Goal: Task Accomplishment & Management: Use online tool/utility

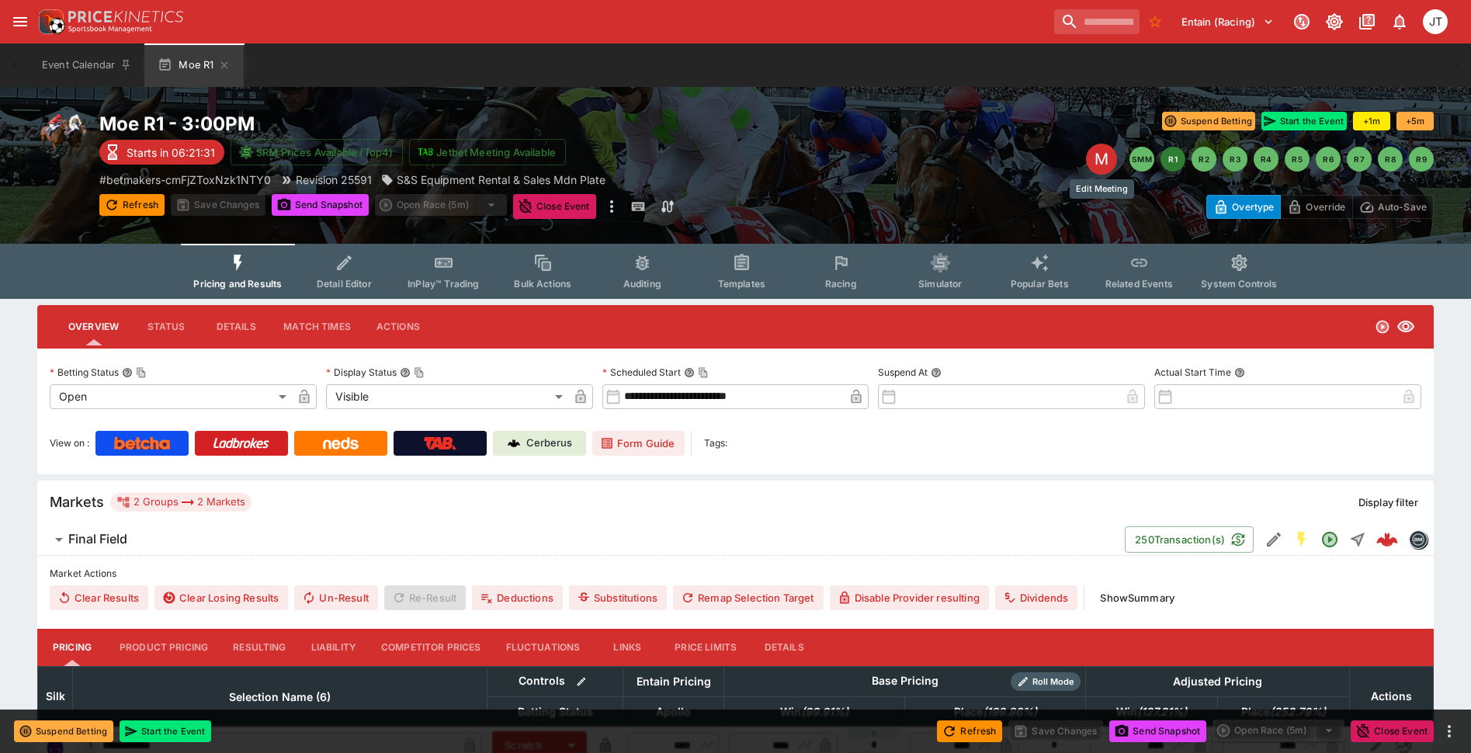
click at [1105, 157] on div "M" at bounding box center [1101, 159] width 31 height 31
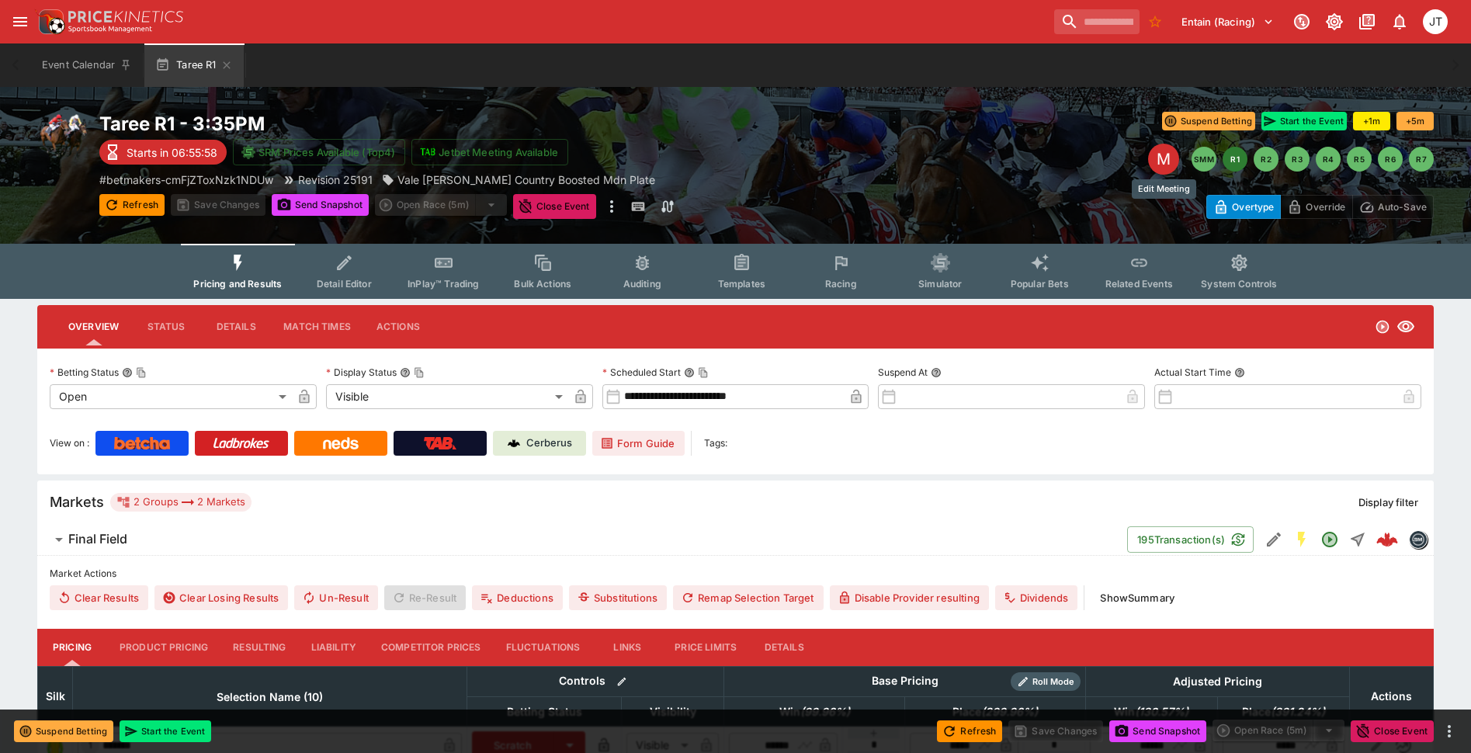
click at [1170, 161] on div "M" at bounding box center [1163, 159] width 31 height 31
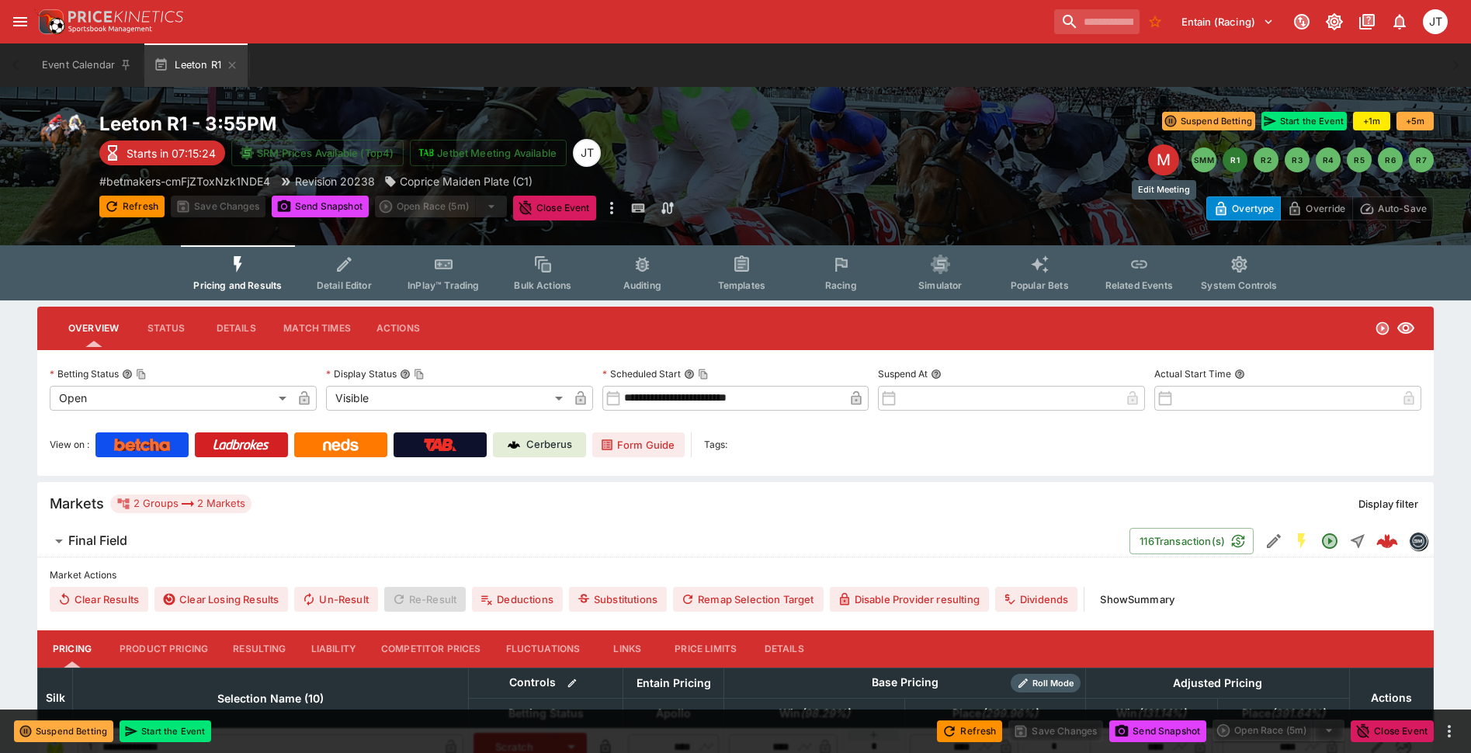
click at [1161, 167] on div "M" at bounding box center [1163, 159] width 31 height 31
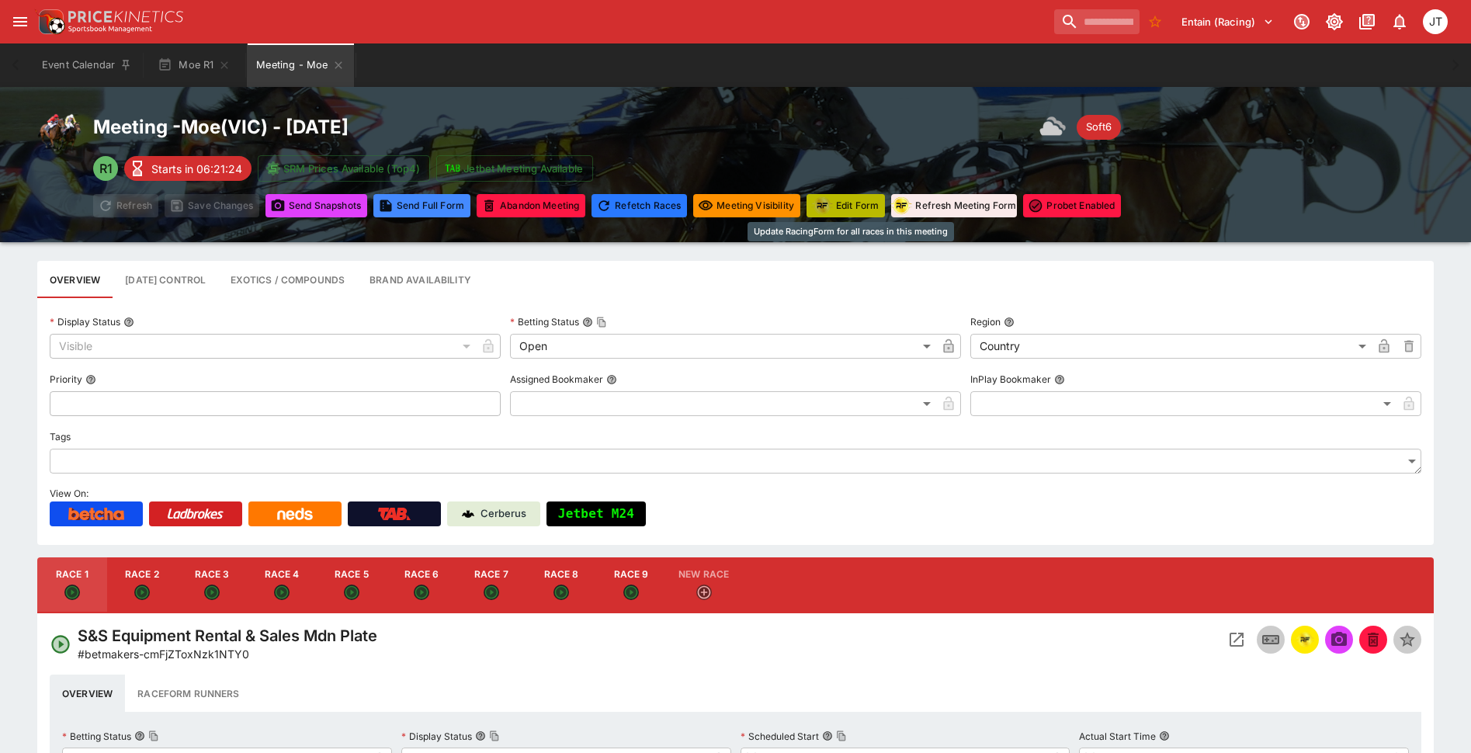
click at [844, 206] on button "Edit Form" at bounding box center [846, 205] width 78 height 23
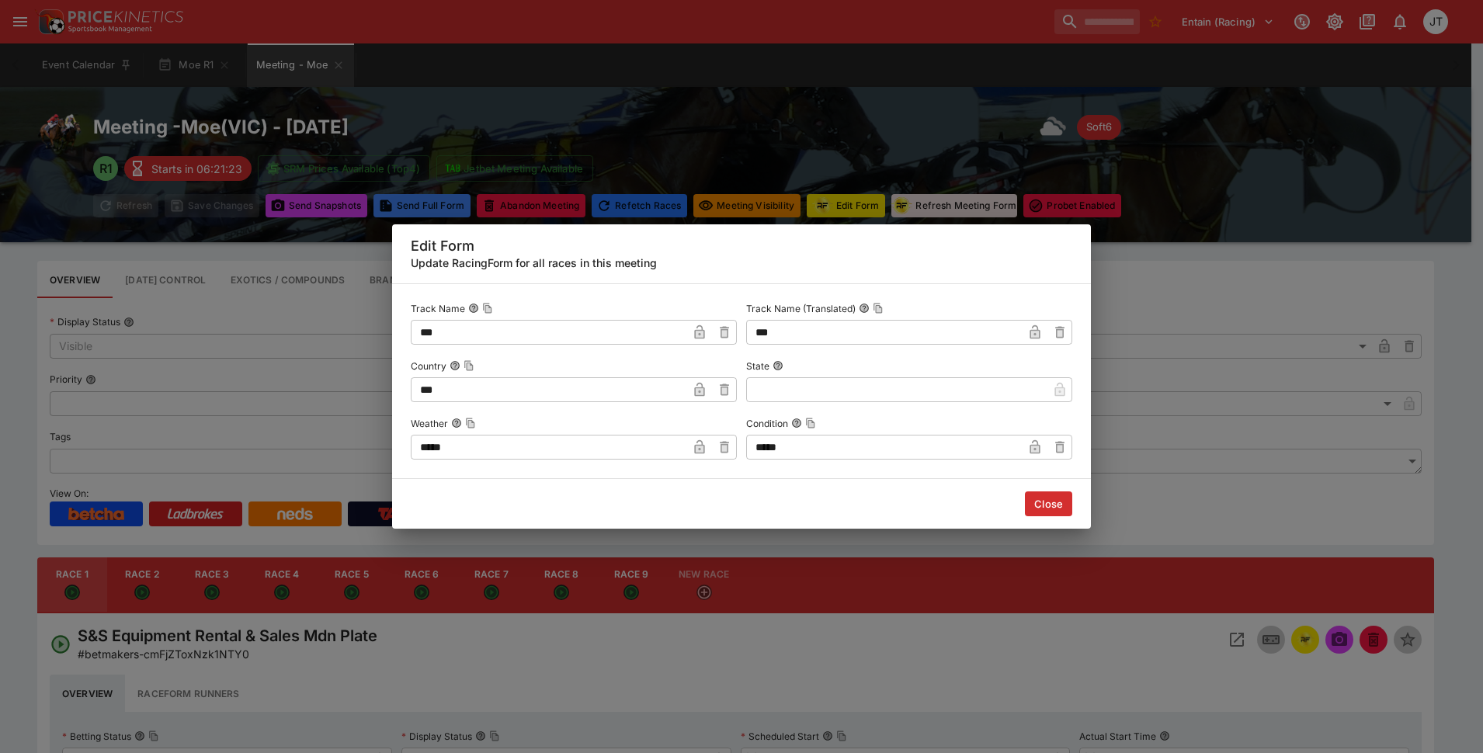
click at [796, 445] on input "*****" at bounding box center [884, 447] width 276 height 25
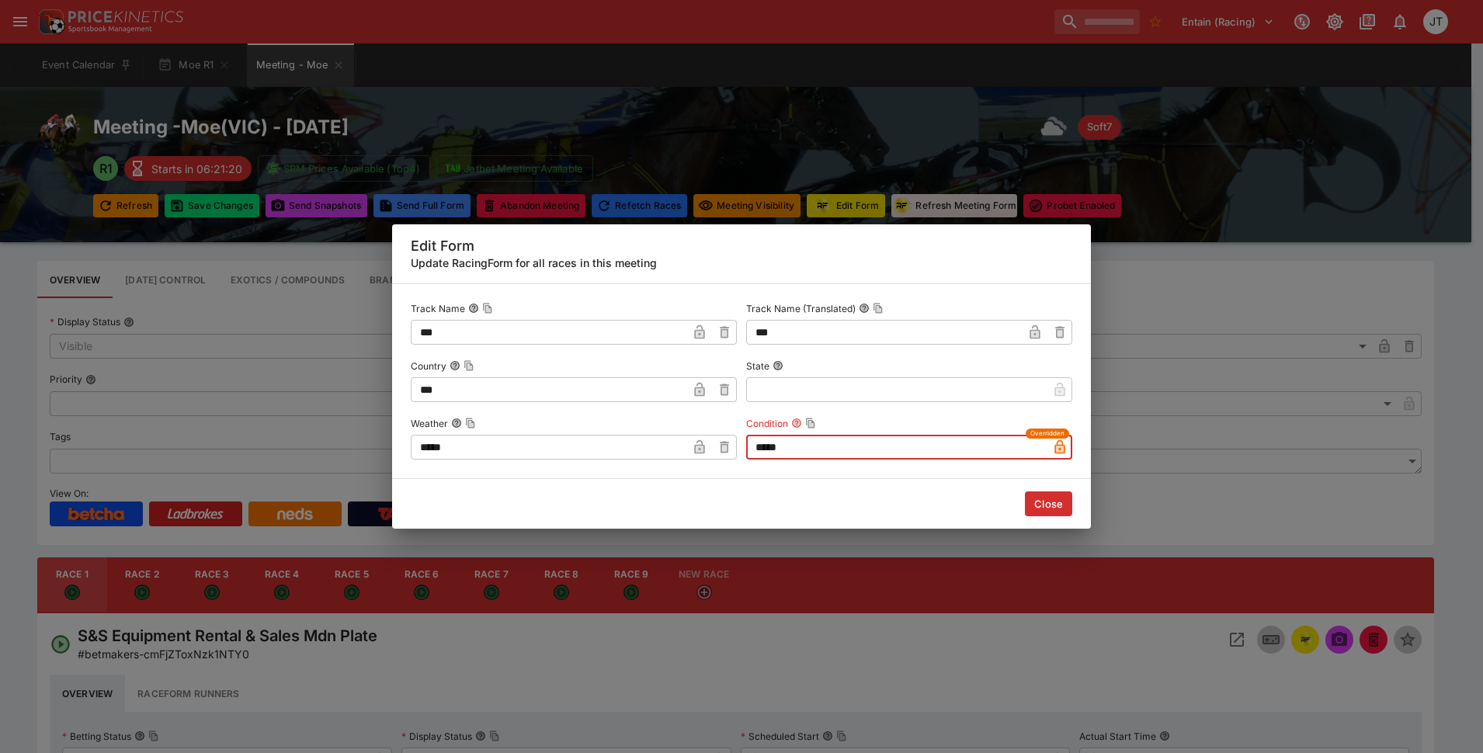
type input "*****"
click at [1044, 511] on button "Close" at bounding box center [1048, 503] width 47 height 25
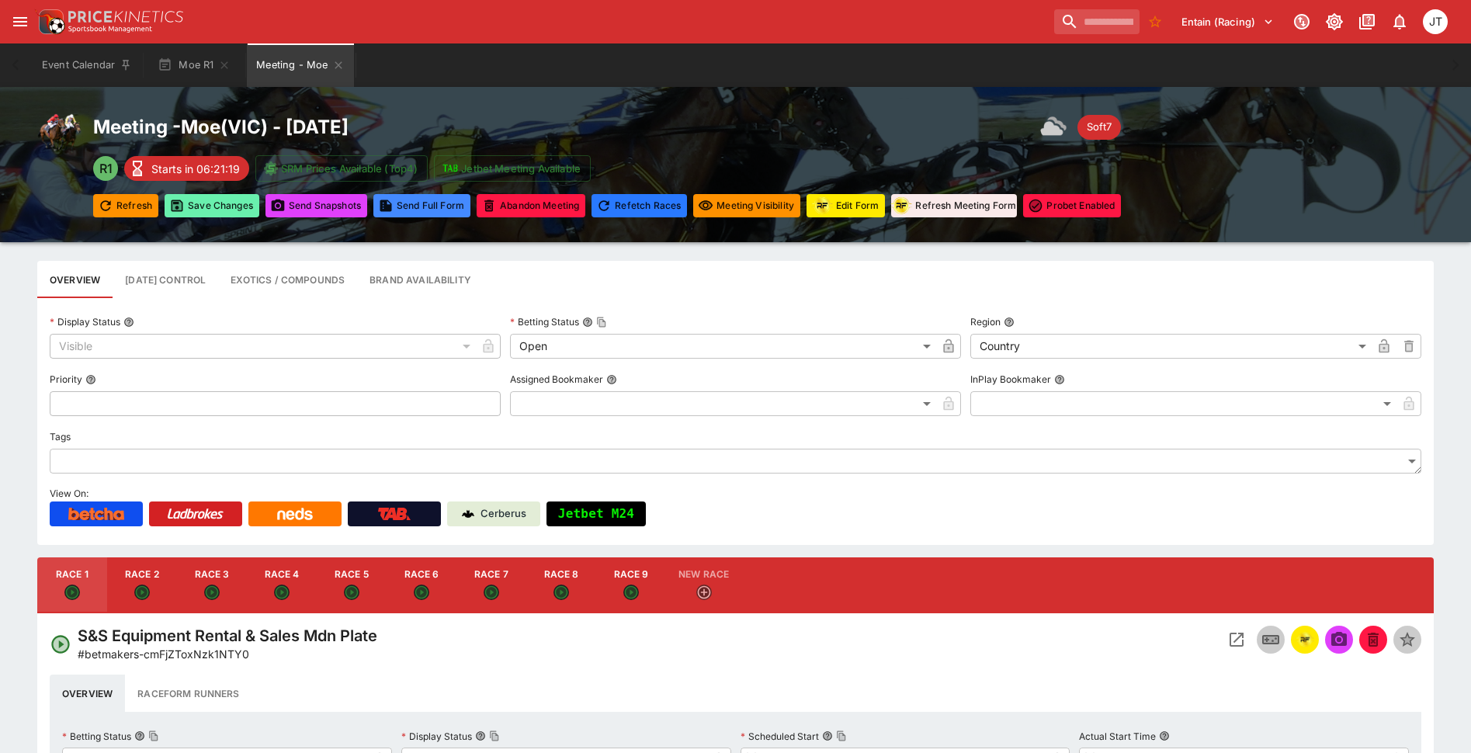
click at [210, 200] on button "Save Changes" at bounding box center [212, 205] width 95 height 23
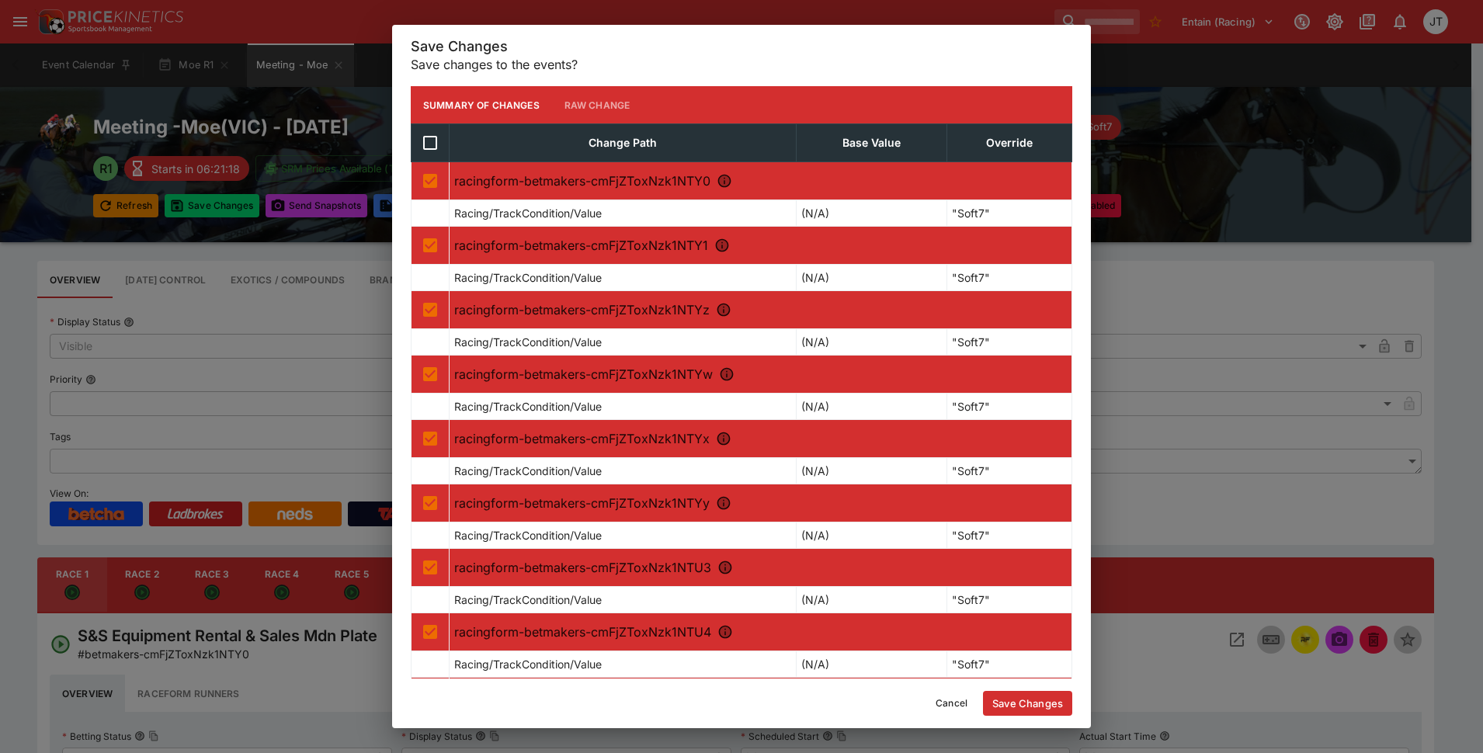
click at [1023, 698] on button "Save Changes" at bounding box center [1027, 703] width 89 height 25
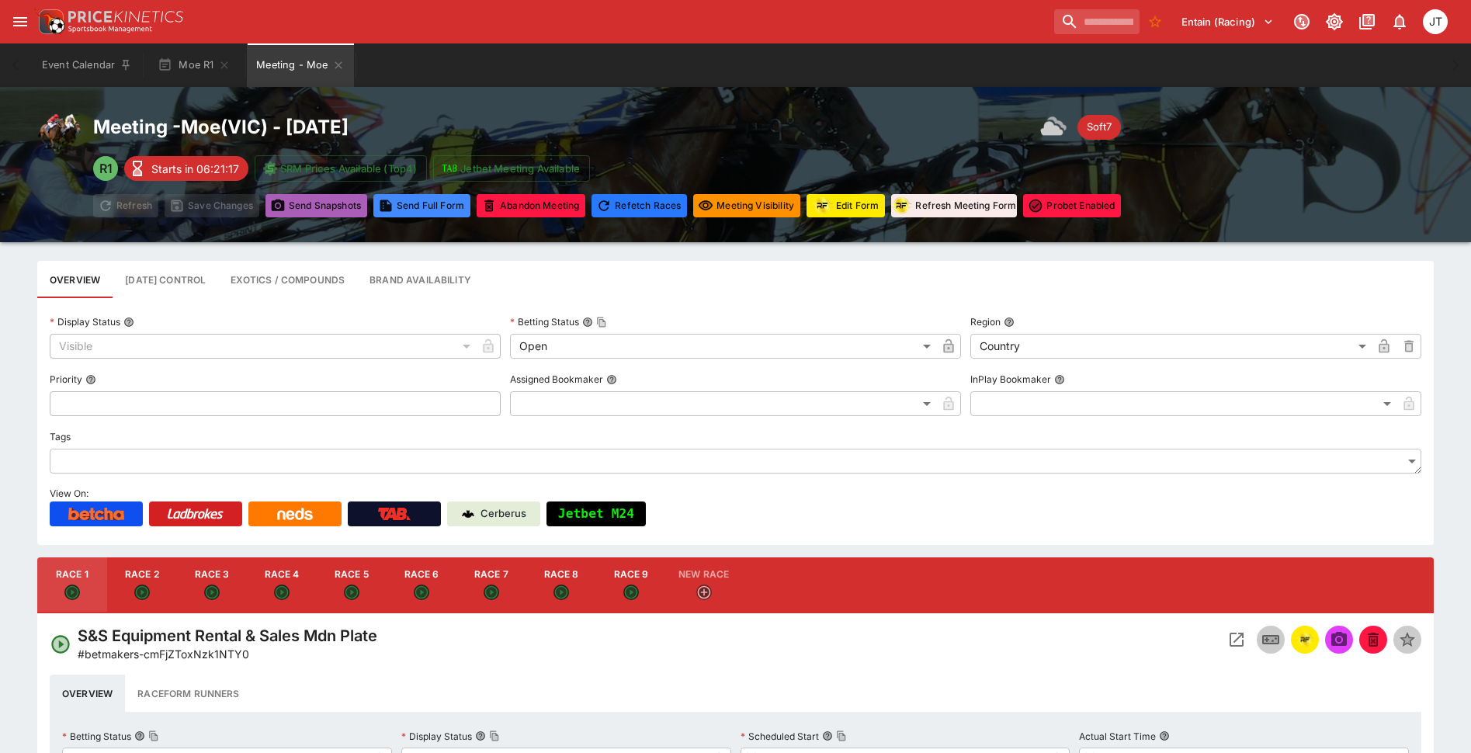
click at [298, 209] on button "Send Snapshot s" at bounding box center [317, 205] width 102 height 23
click at [342, 65] on icon "Meeting - Moe" at bounding box center [338, 65] width 12 height 12
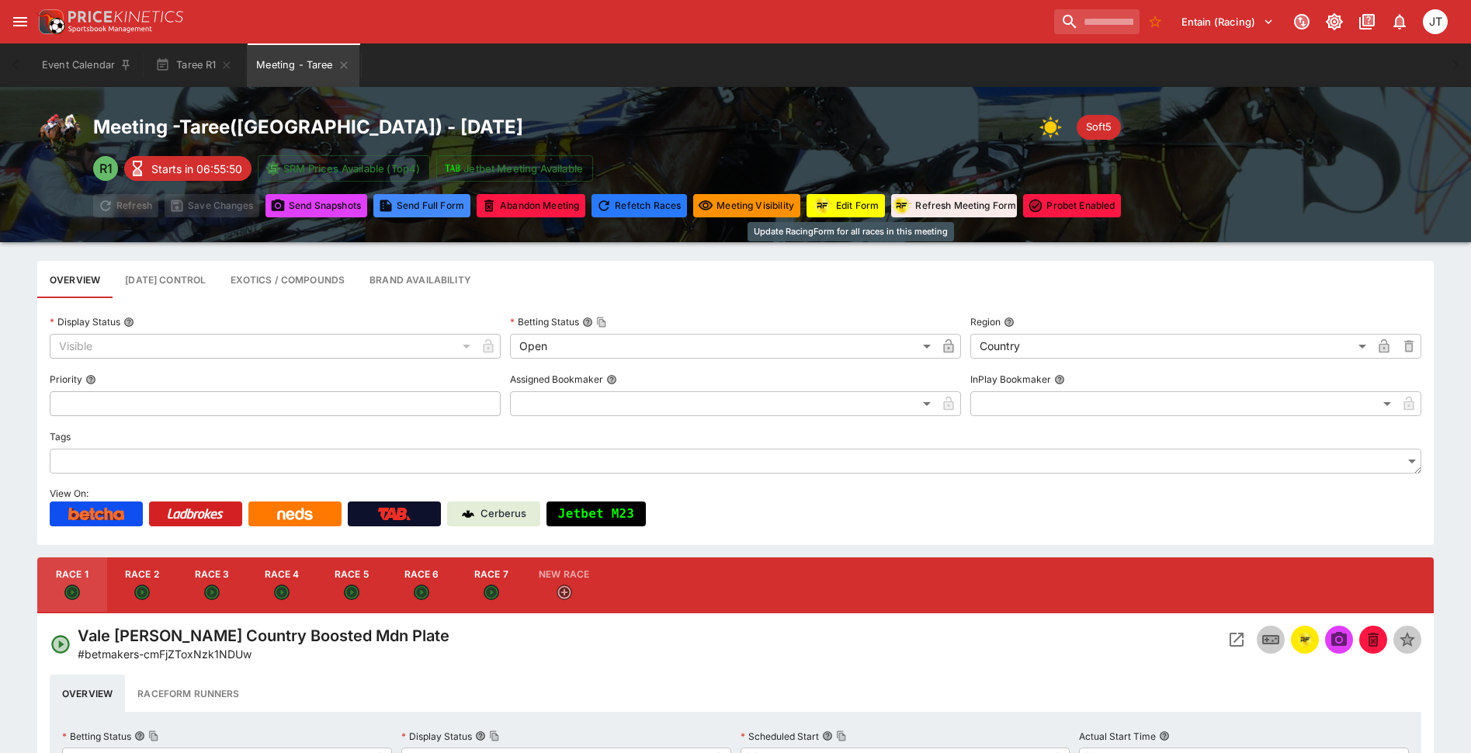
click at [827, 210] on img "racingform" at bounding box center [822, 205] width 22 height 19
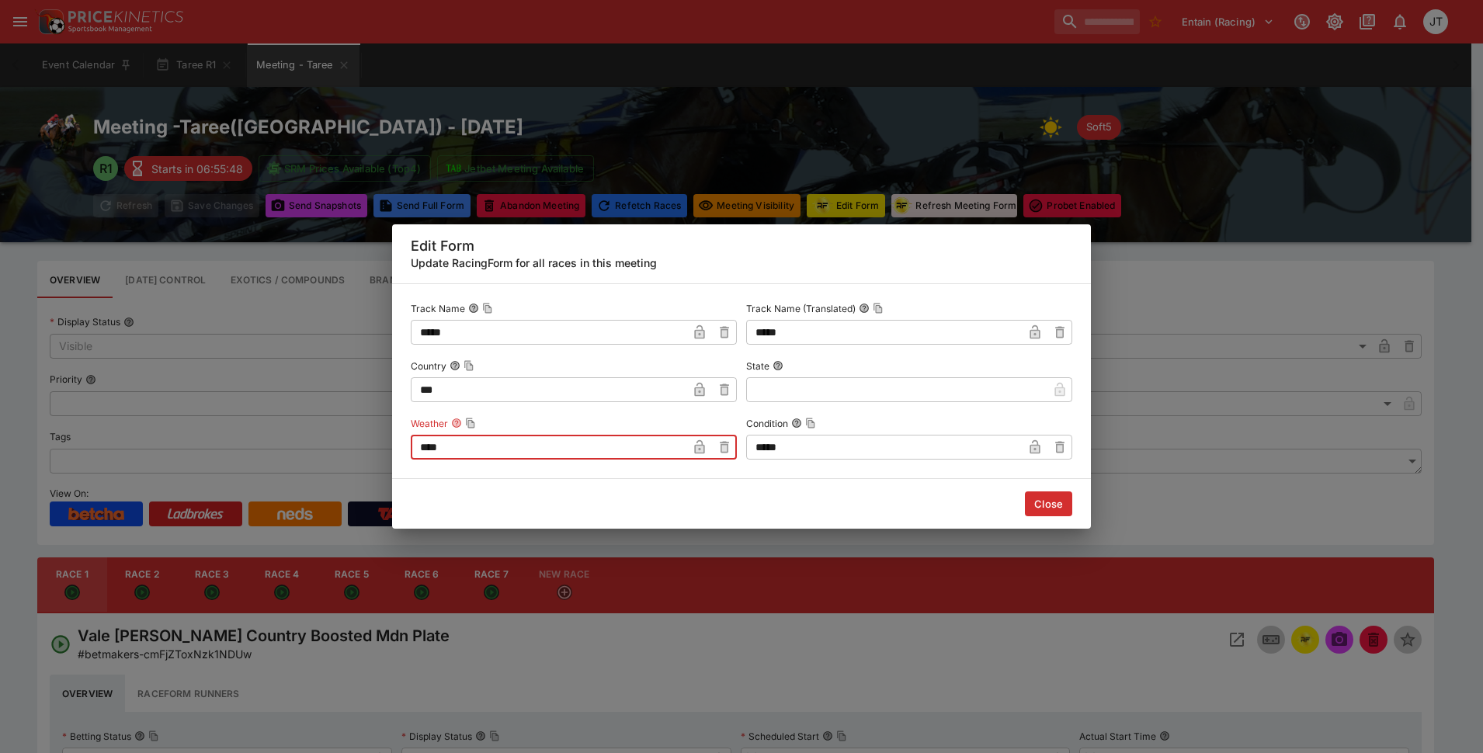
drag, startPoint x: 485, startPoint y: 441, endPoint x: 316, endPoint y: 445, distance: 168.5
click at [333, 440] on div "Edit Form Update RacingForm for all races in this meeting Track Name ***** ​ Tr…" at bounding box center [741, 376] width 1483 height 753
type input "*******"
click at [1038, 505] on button "Close" at bounding box center [1048, 503] width 47 height 25
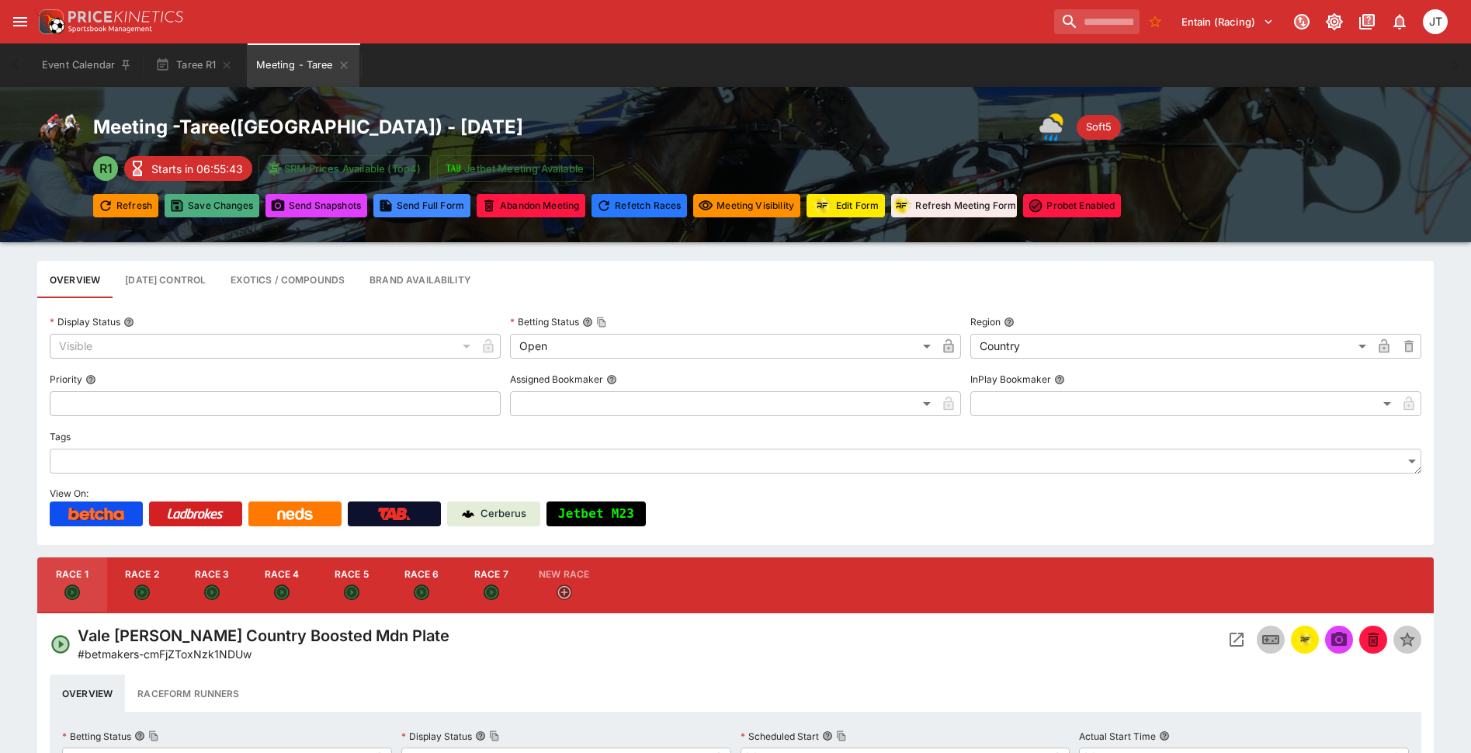
click at [217, 203] on button "Save Changes" at bounding box center [212, 205] width 95 height 23
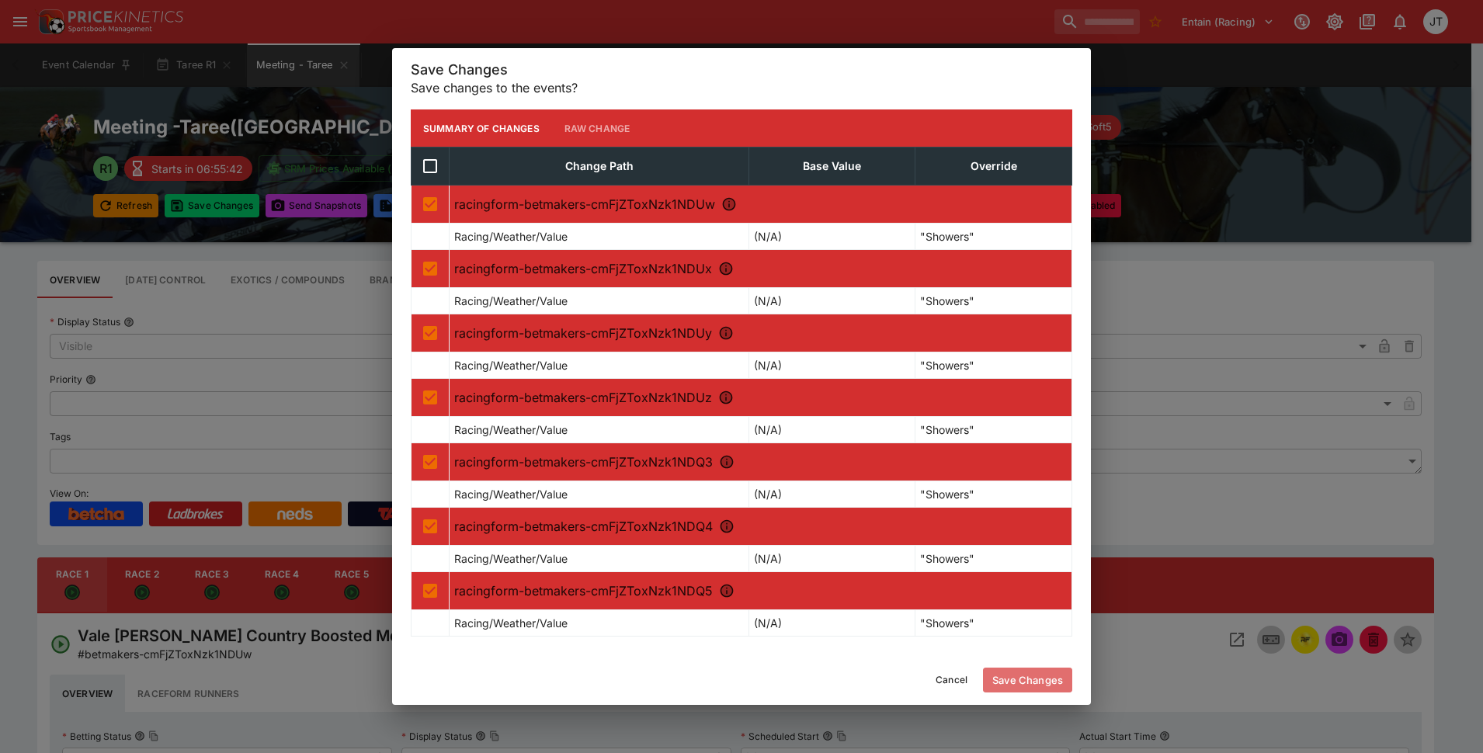
click at [1052, 673] on button "Save Changes" at bounding box center [1027, 680] width 89 height 25
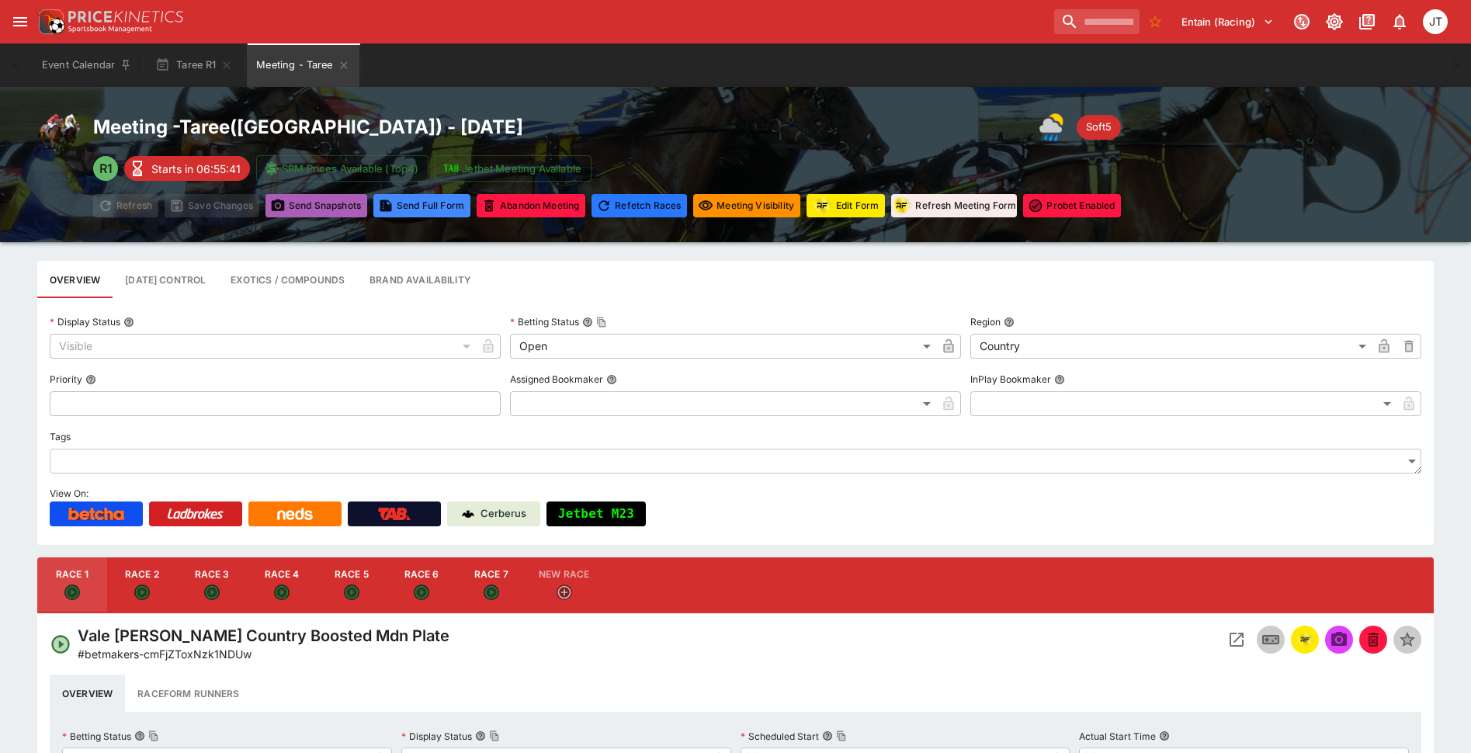
click at [302, 203] on button "Send Snapshot s" at bounding box center [317, 205] width 102 height 23
click at [336, 67] on button "Meeting - Taree" at bounding box center [303, 64] width 112 height 43
click at [346, 64] on icon "Meeting - Taree" at bounding box center [343, 64] width 7 height 7
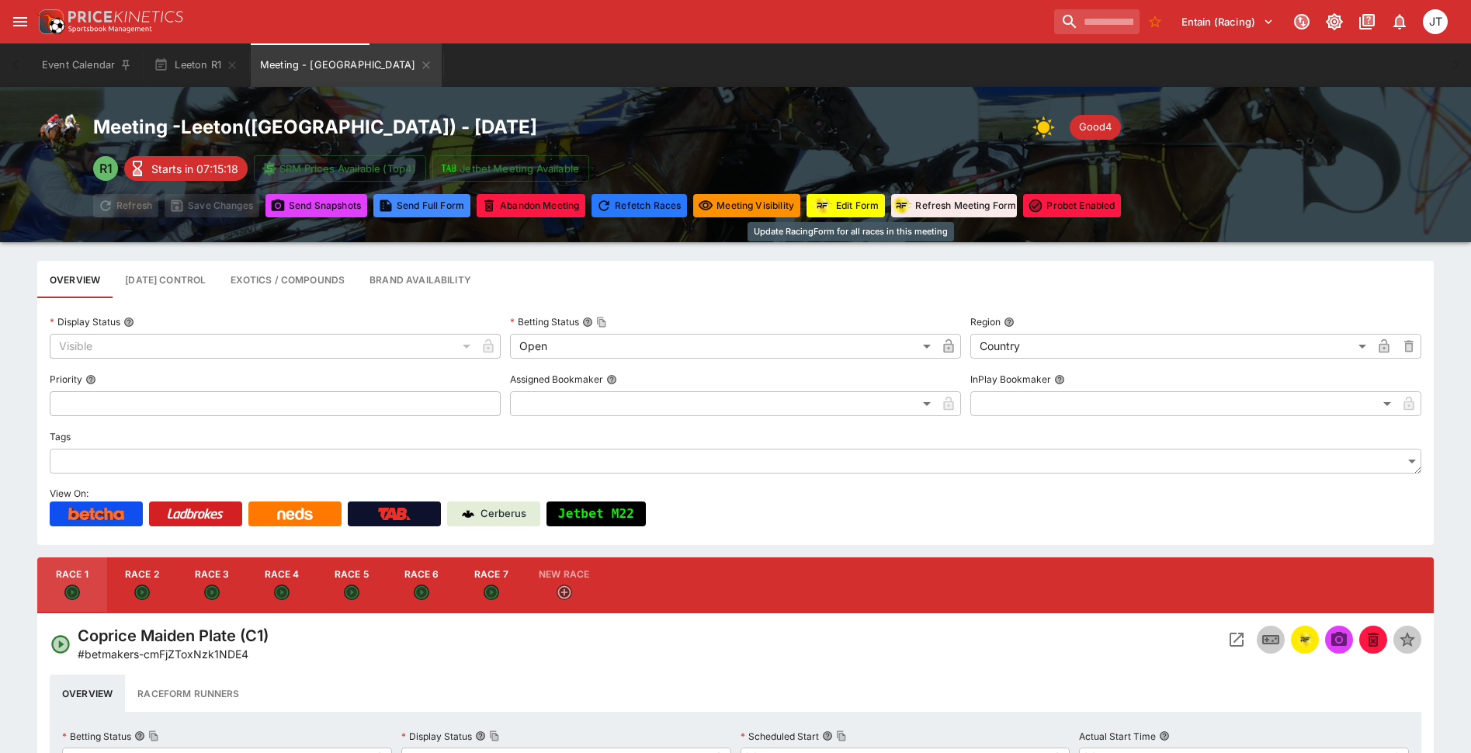
click at [872, 205] on button "Edit Form" at bounding box center [846, 205] width 78 height 23
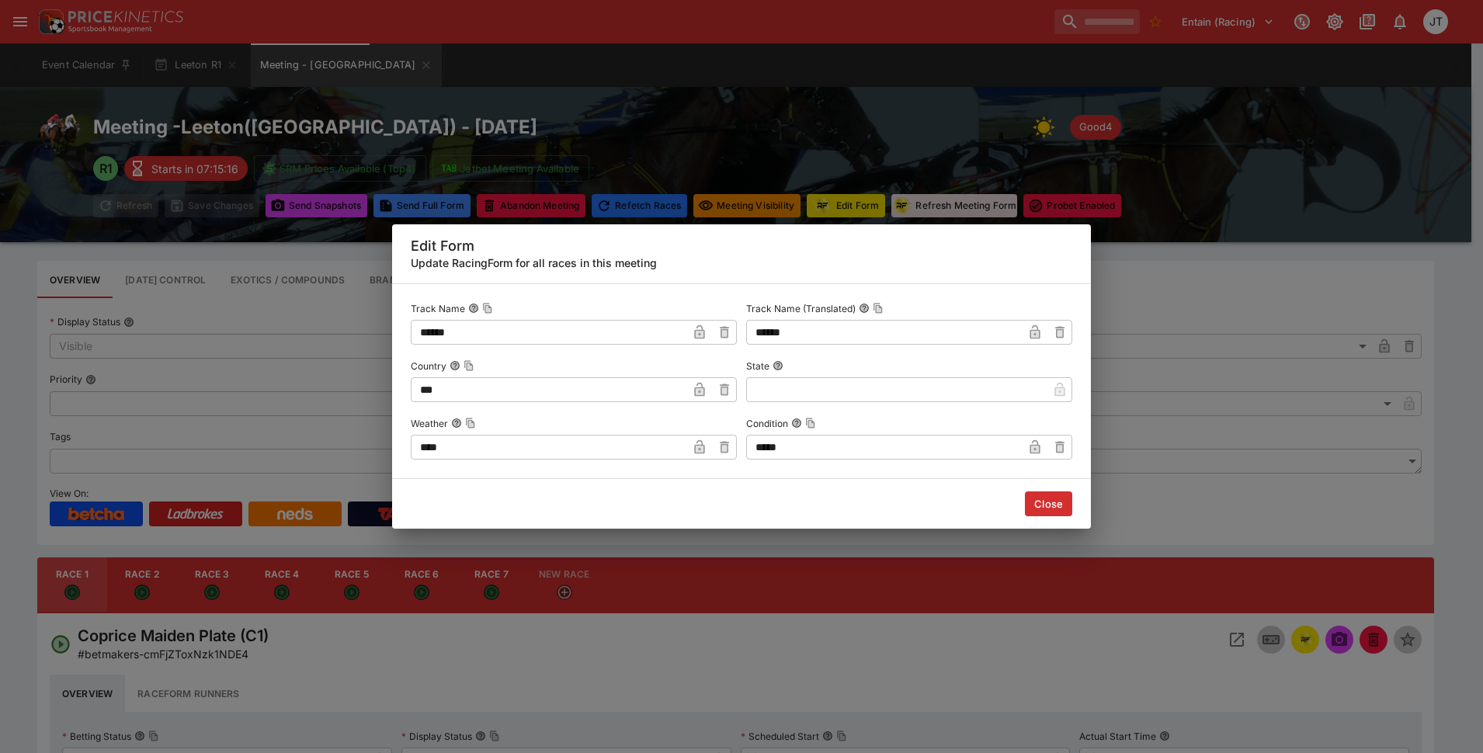
click at [798, 437] on input "*****" at bounding box center [884, 447] width 276 height 25
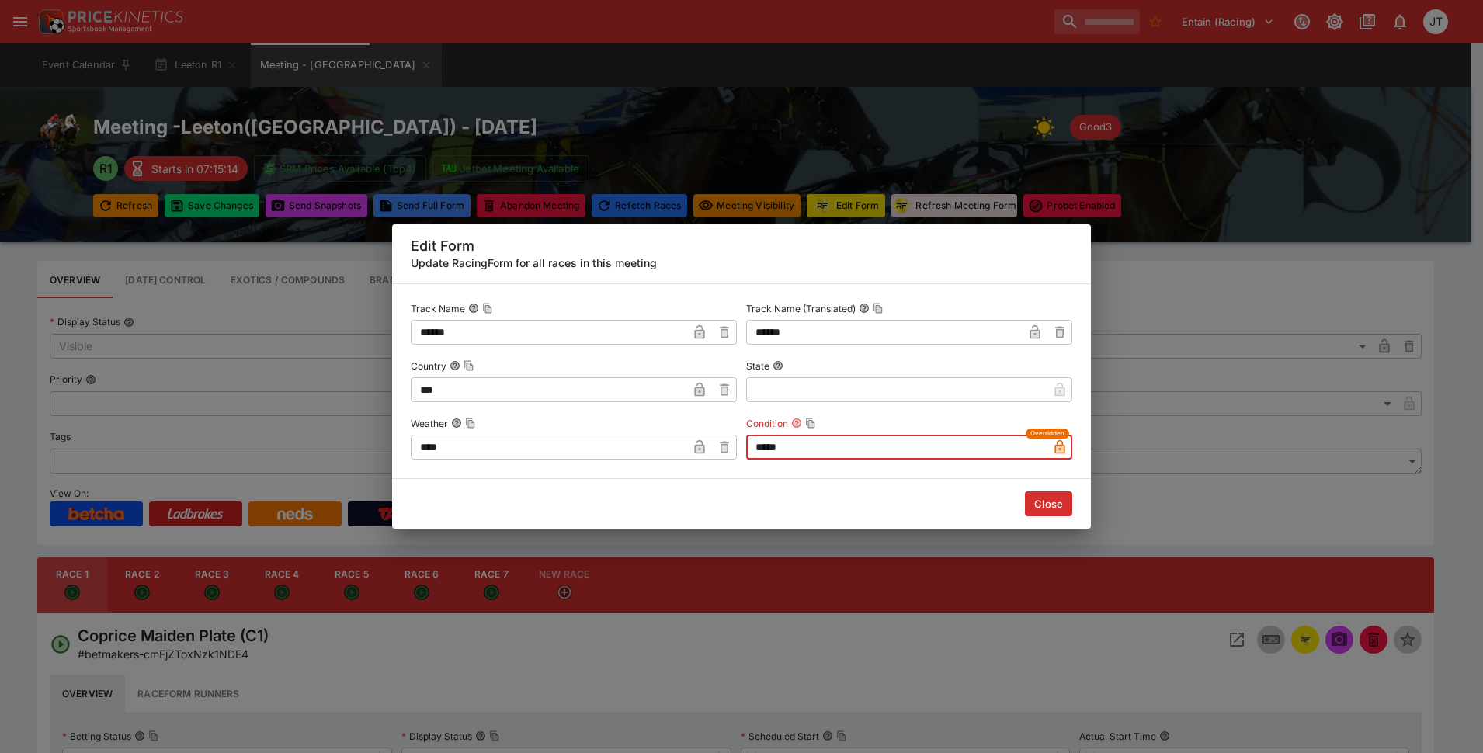
type input "*****"
click at [1037, 502] on button "Close" at bounding box center [1048, 503] width 47 height 25
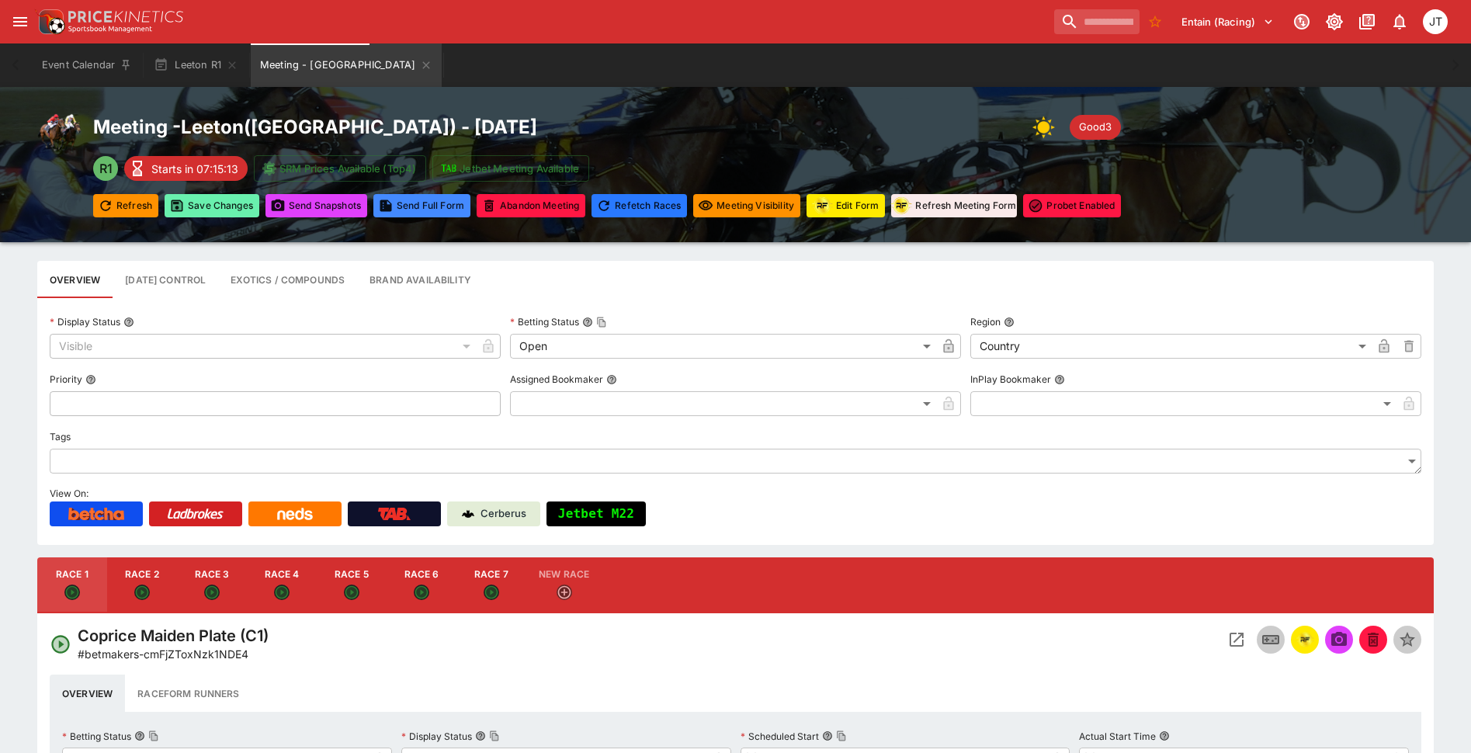
click at [202, 212] on button "Save Changes" at bounding box center [212, 205] width 95 height 23
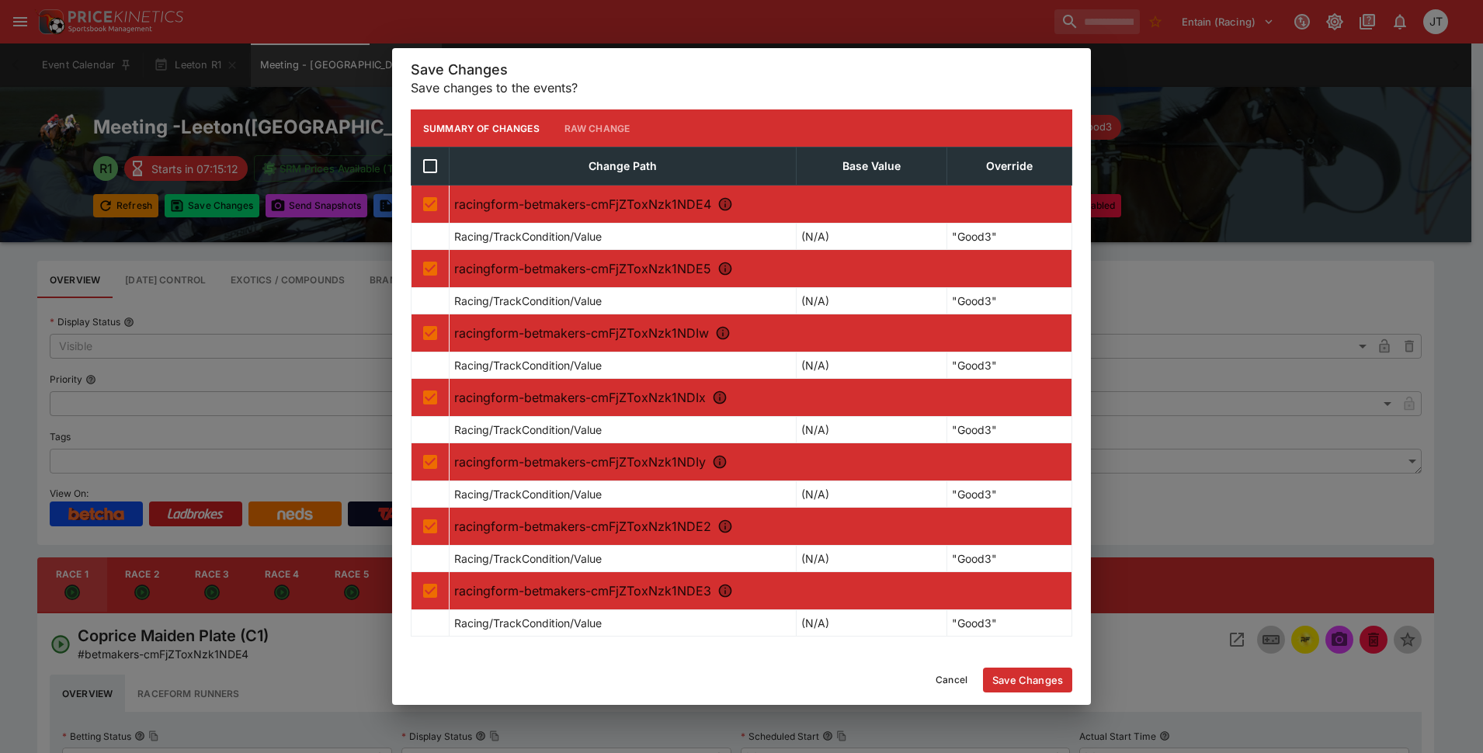
click at [1010, 676] on button "Save Changes" at bounding box center [1027, 680] width 89 height 25
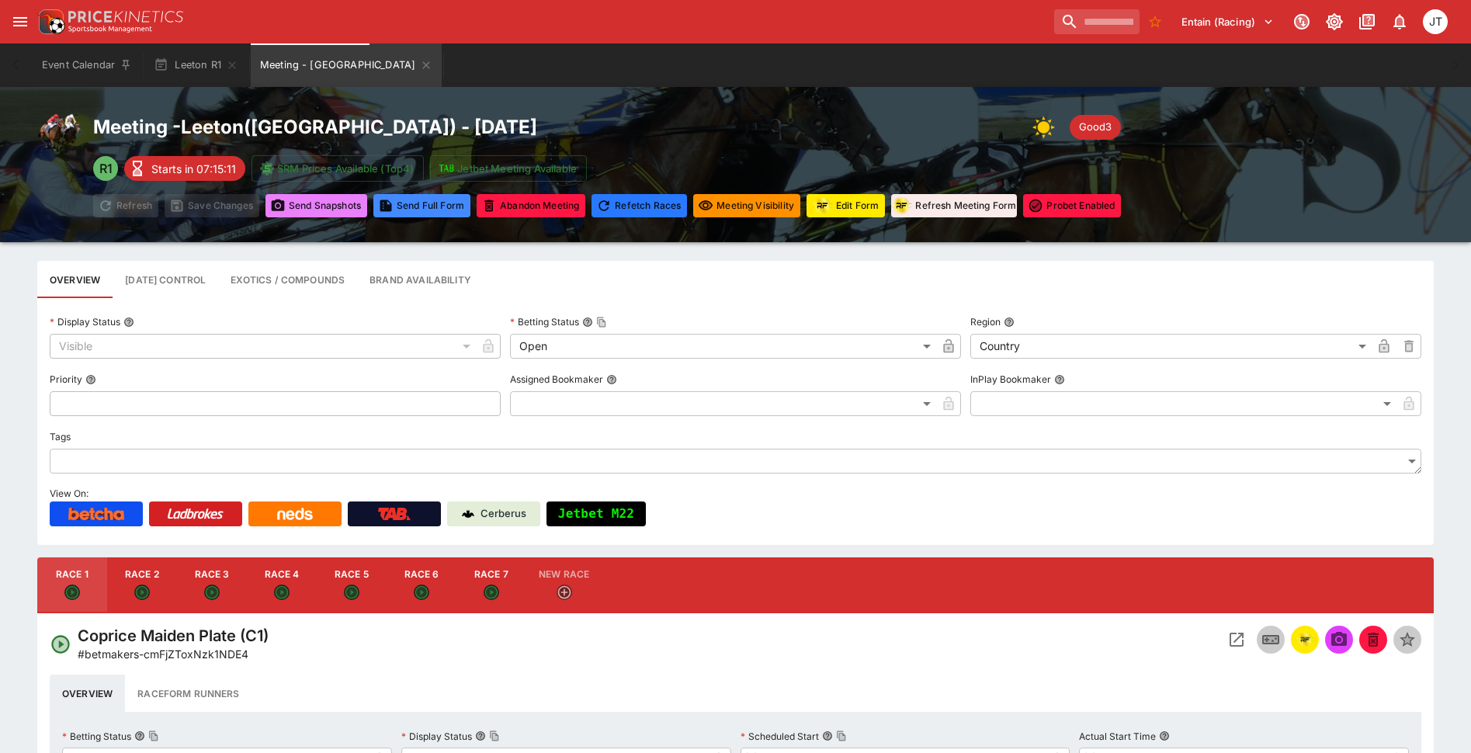
click at [290, 207] on button "Send Snapshot s" at bounding box center [317, 205] width 102 height 23
click at [420, 65] on icon "Meeting - Leeton" at bounding box center [426, 65] width 12 height 12
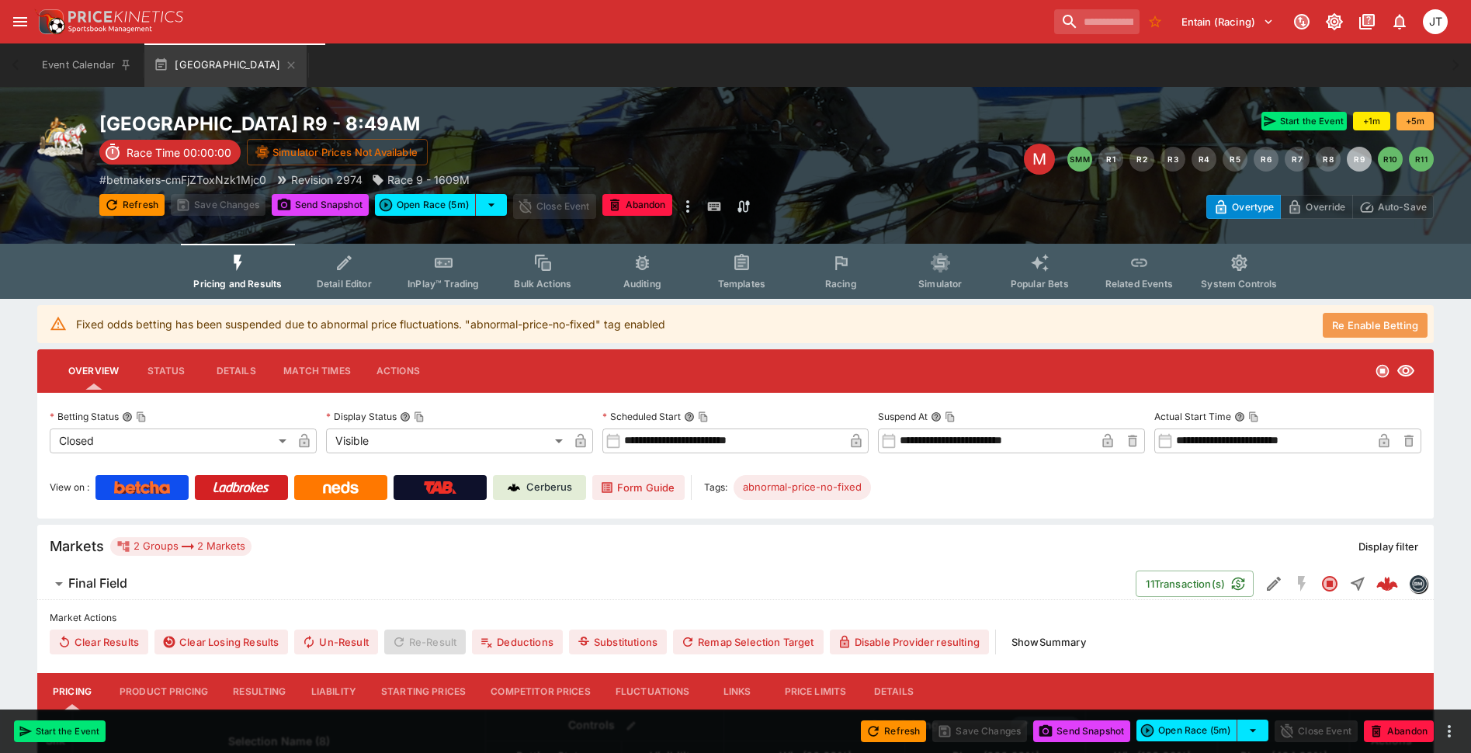
click at [1349, 328] on button "Re Enable Betting" at bounding box center [1375, 325] width 105 height 25
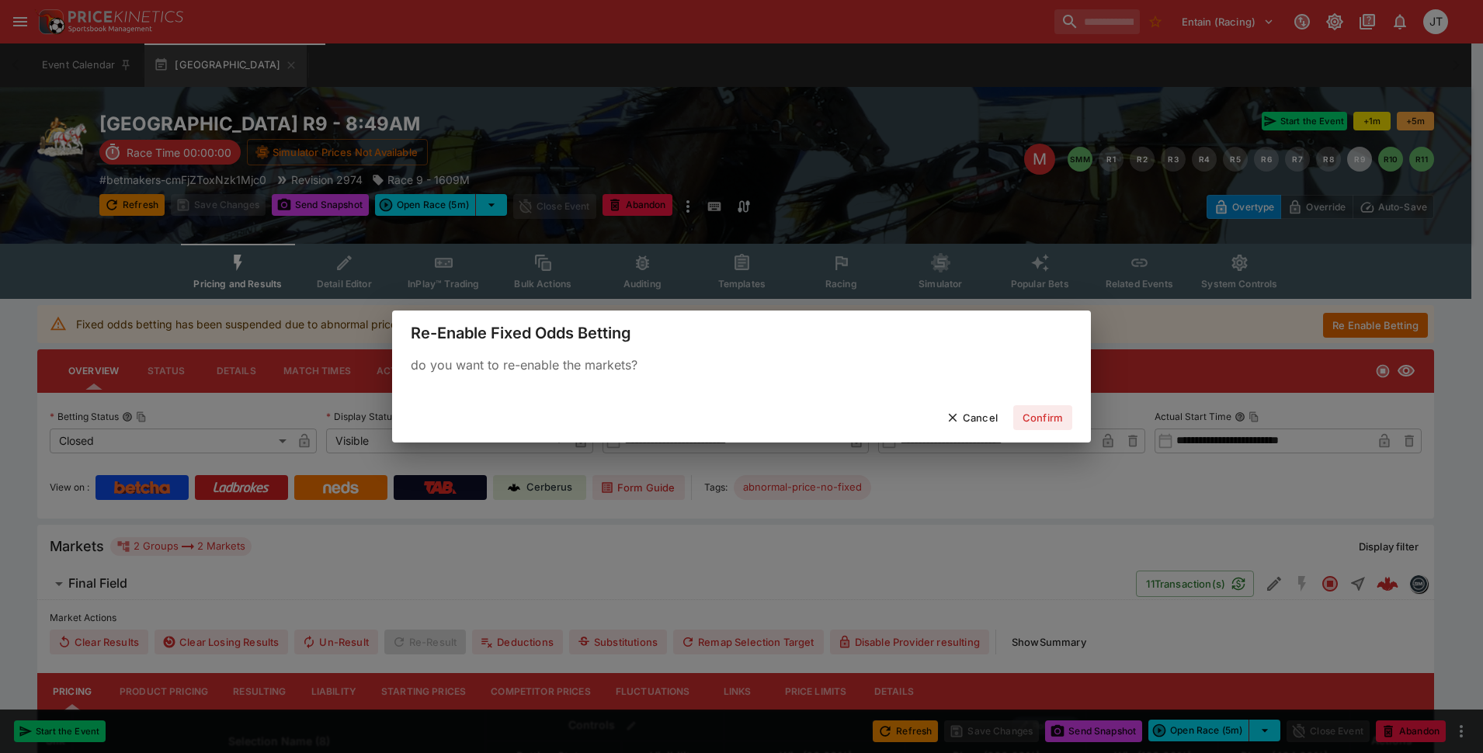
click at [1033, 422] on button "Confirm" at bounding box center [1042, 417] width 59 height 25
